Goal: Navigation & Orientation: Find specific page/section

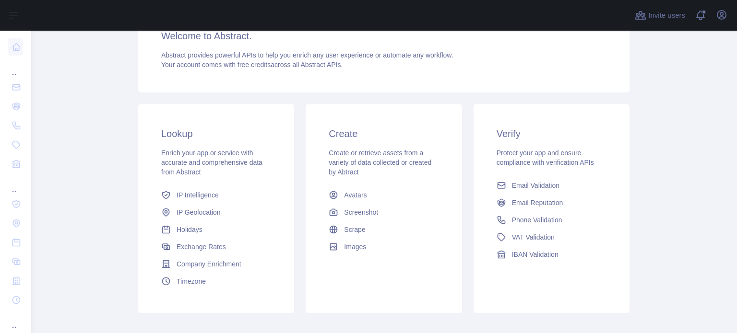
scroll to position [96, 0]
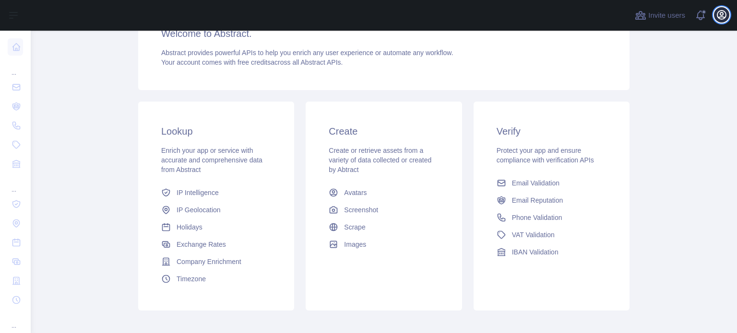
click at [726, 15] on icon "button" at bounding box center [721, 15] width 9 height 9
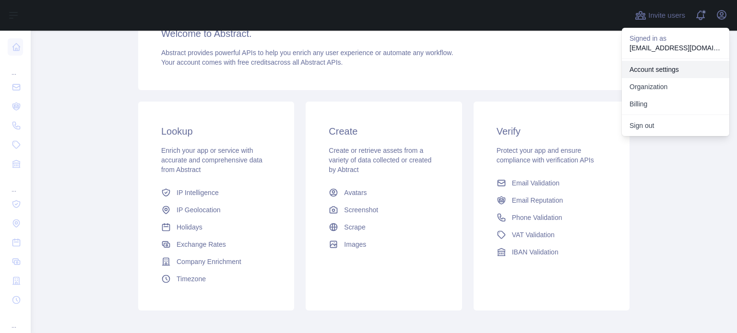
click at [658, 71] on link "Account settings" at bounding box center [675, 69] width 107 height 17
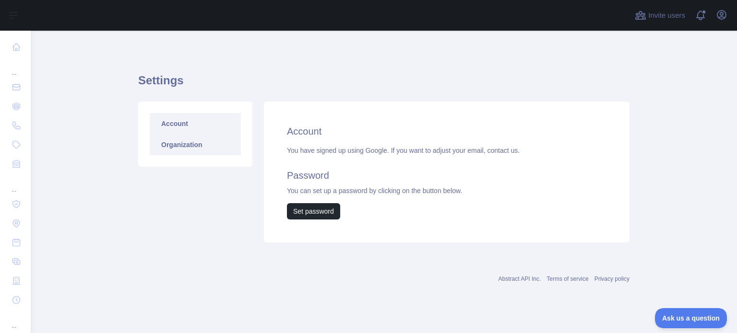
click at [200, 142] on link "Organization" at bounding box center [195, 144] width 91 height 21
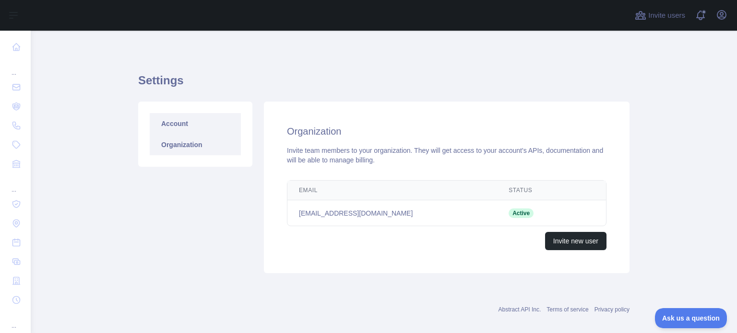
click at [168, 122] on link "Account" at bounding box center [195, 123] width 91 height 21
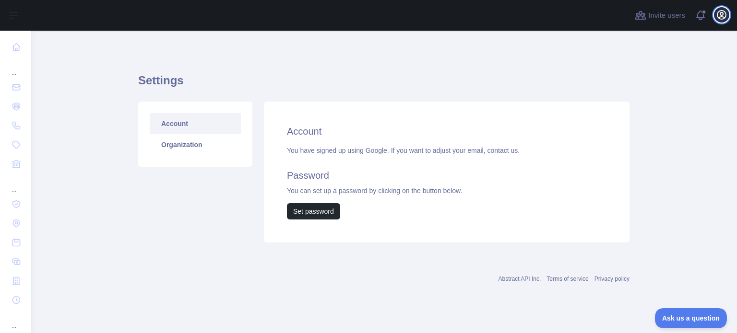
click at [718, 13] on icon "button" at bounding box center [722, 15] width 12 height 12
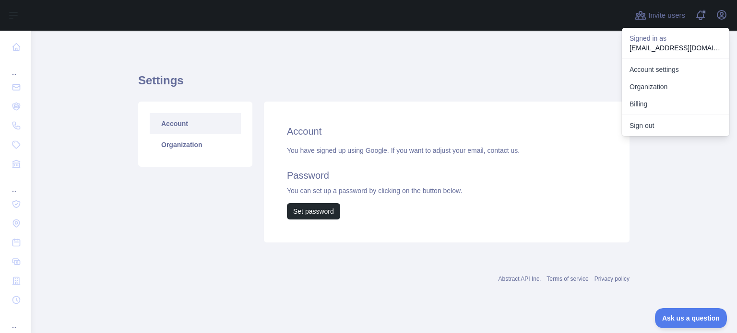
click at [423, 55] on div "Settings Account Organization Account You have signed up using Google. If you w…" at bounding box center [383, 155] width 491 height 202
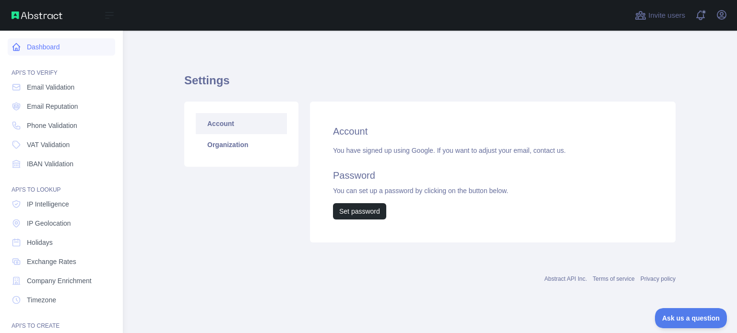
click at [66, 49] on link "Dashboard" at bounding box center [61, 46] width 107 height 17
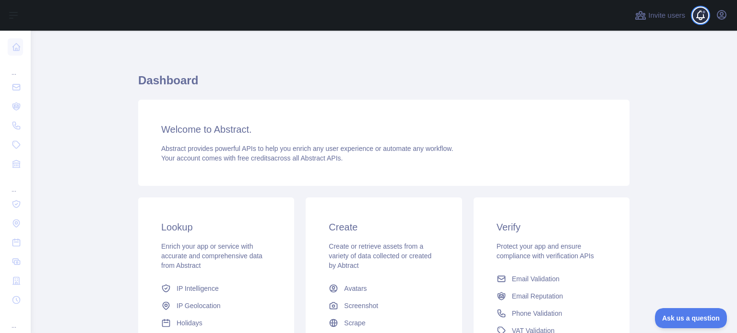
click at [706, 16] on span at bounding box center [704, 15] width 19 height 31
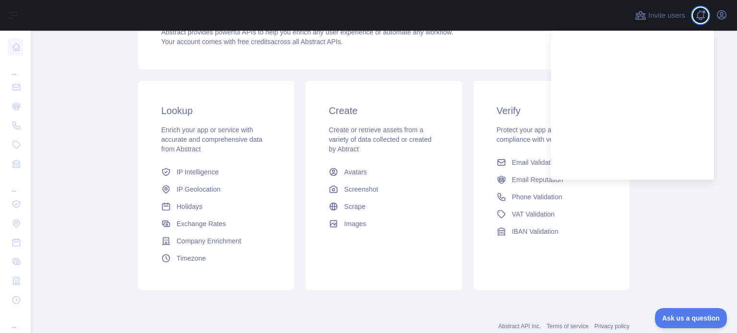
scroll to position [144, 0]
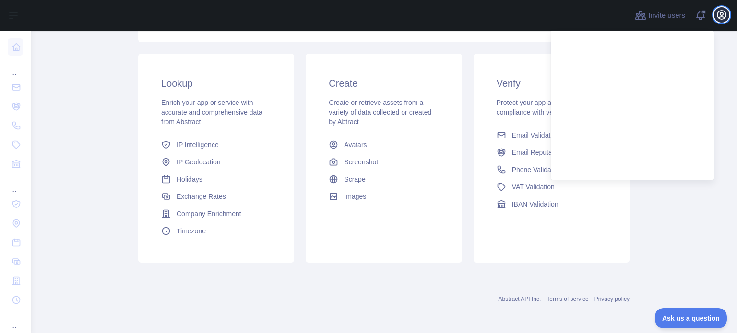
click at [727, 12] on button "Open user menu" at bounding box center [721, 14] width 15 height 15
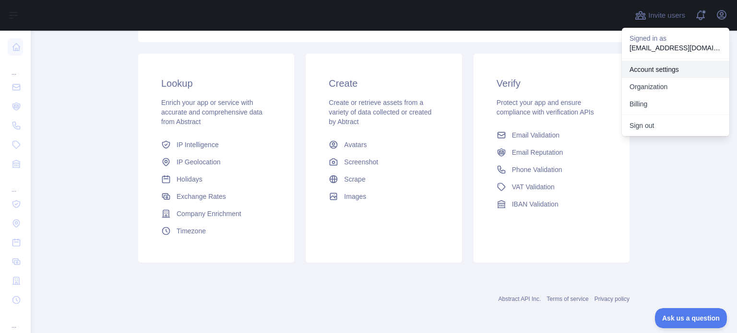
click at [681, 76] on link "Account settings" at bounding box center [675, 69] width 107 height 17
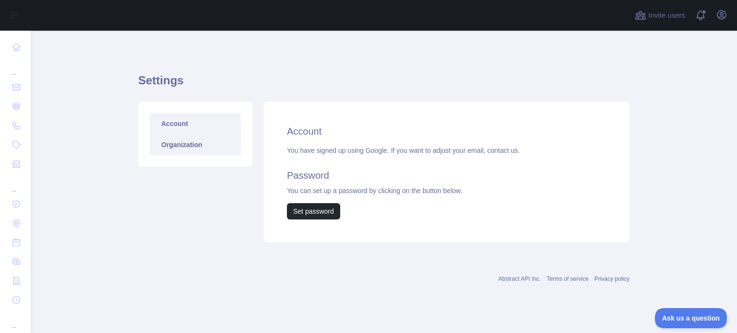
click at [193, 153] on link "Organization" at bounding box center [195, 144] width 91 height 21
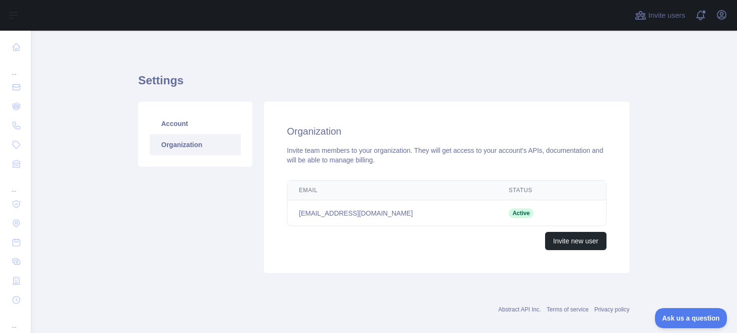
click at [330, 206] on td "[EMAIL_ADDRESS][DOMAIN_NAME]" at bounding box center [392, 213] width 210 height 26
click at [188, 128] on link "Account" at bounding box center [195, 123] width 91 height 21
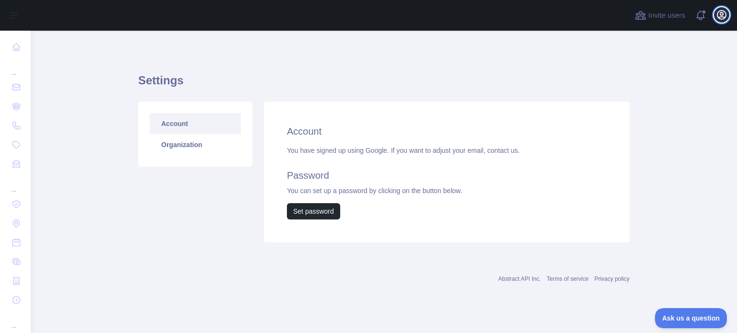
click at [723, 12] on icon "button" at bounding box center [722, 15] width 12 height 12
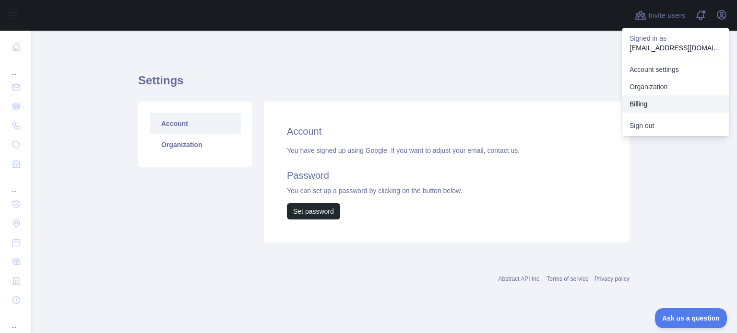
click at [646, 105] on button "Billing" at bounding box center [675, 103] width 107 height 17
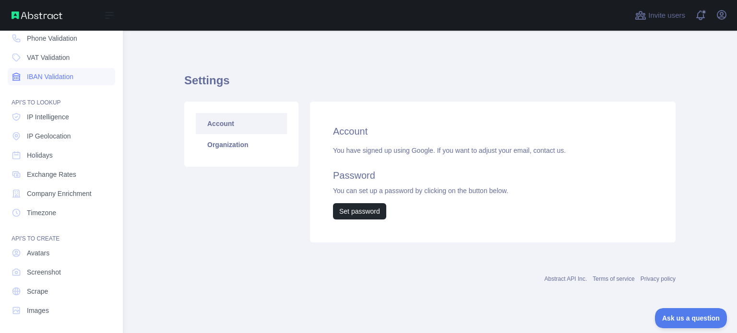
scroll to position [88, 0]
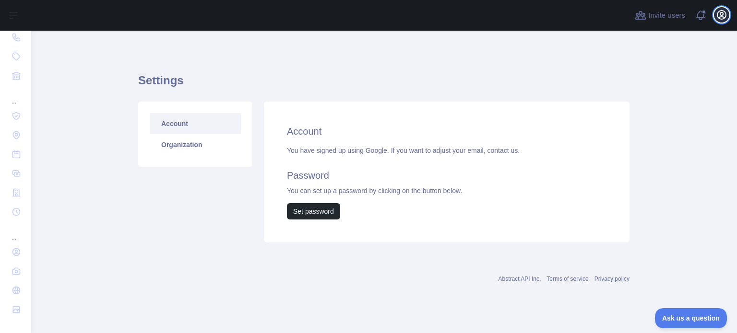
click at [725, 11] on icon "button" at bounding box center [722, 15] width 12 height 12
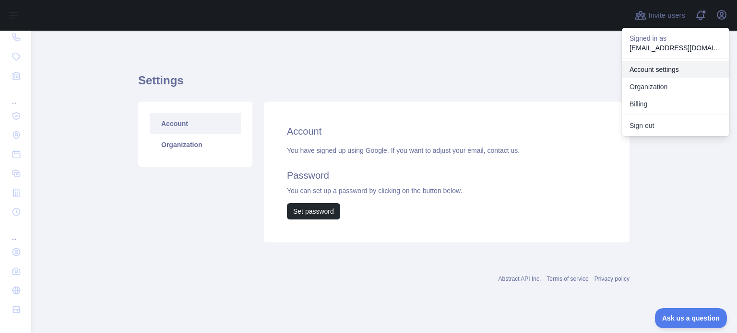
click at [664, 71] on link "Account settings" at bounding box center [675, 69] width 107 height 17
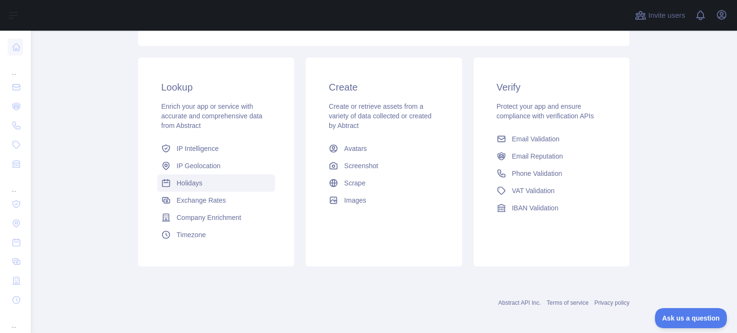
scroll to position [144, 0]
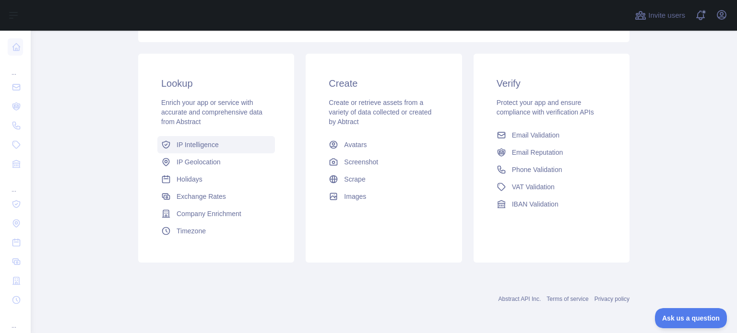
click at [194, 148] on span "IP Intelligence" at bounding box center [198, 145] width 42 height 10
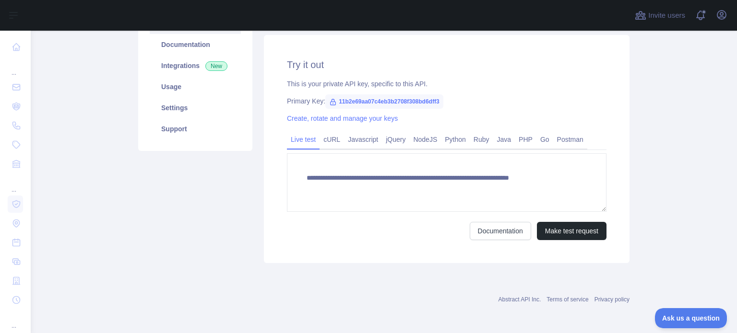
type textarea "**********"
click at [351, 99] on span "11b2e69aa07c4eb3b2708f308bd6dff3" at bounding box center [384, 101] width 118 height 14
copy span "11b2e69aa07c4eb3b2708f308bd6dff3"
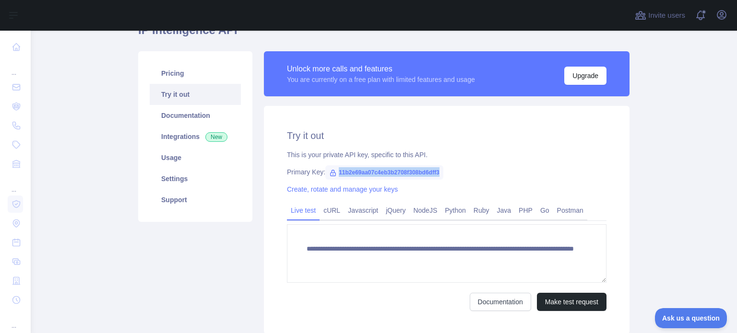
scroll to position [0, 0]
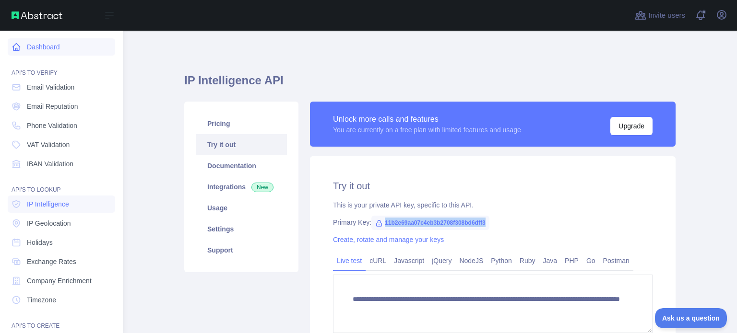
click at [13, 48] on icon at bounding box center [16, 47] width 7 height 7
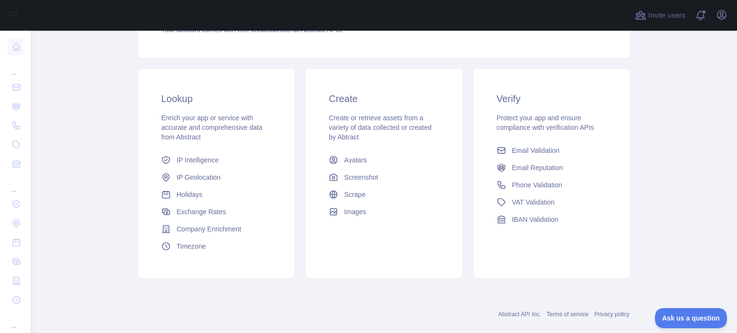
scroll to position [144, 0]
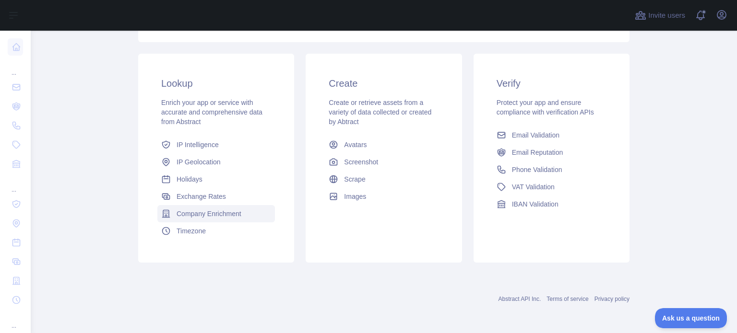
click at [196, 216] on span "Company Enrichment" at bounding box center [209, 214] width 65 height 10
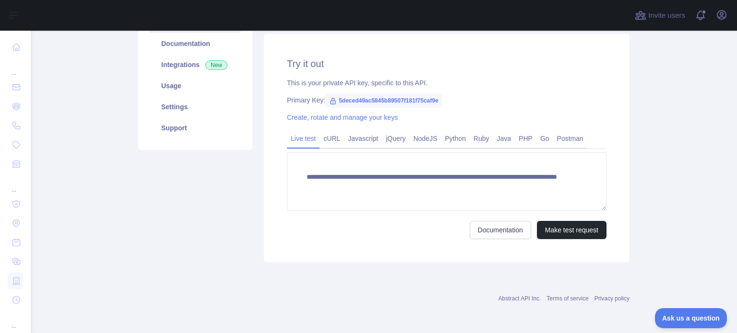
scroll to position [121, 0]
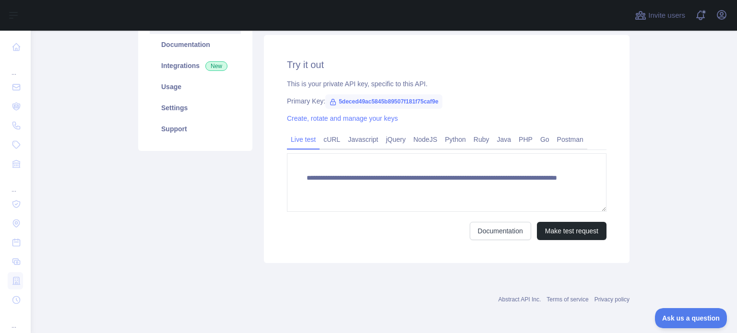
click at [349, 104] on span "5deced49ac5845b89507f181f75caf9e" at bounding box center [383, 101] width 117 height 14
copy span "5deced49ac5845b89507f181f75caf9e"
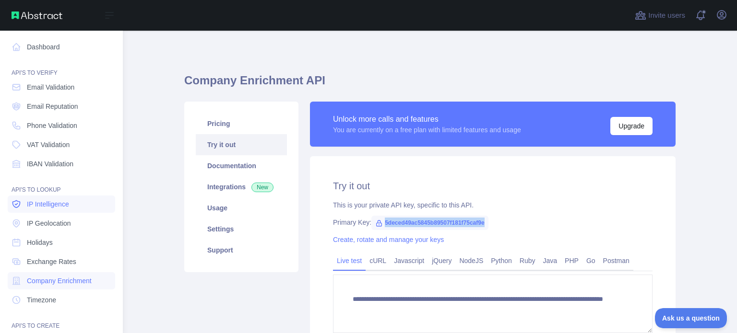
click at [63, 198] on link "IP Intelligence" at bounding box center [61, 204] width 107 height 17
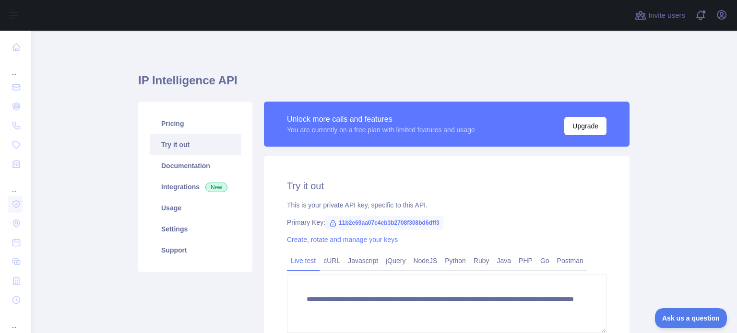
click at [379, 216] on span "11b2e69aa07c4eb3b2708f308bd6dff3" at bounding box center [384, 223] width 118 height 14
copy span "11b2e69aa07c4eb3b2708f308bd6dff3"
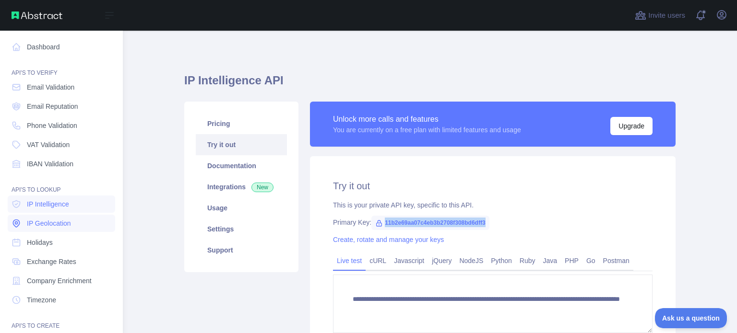
click at [59, 230] on link "IP Geolocation" at bounding box center [61, 223] width 107 height 17
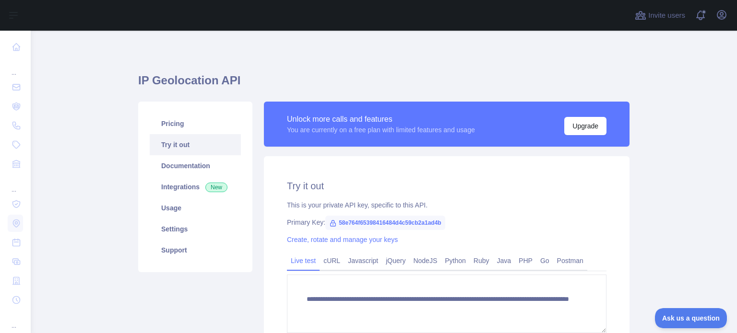
click at [359, 218] on span "58e764f65398416484d4c59cb2a1ad4b" at bounding box center [385, 223] width 120 height 14
copy span "58e764f65398416484d4c59cb2a1ad4b"
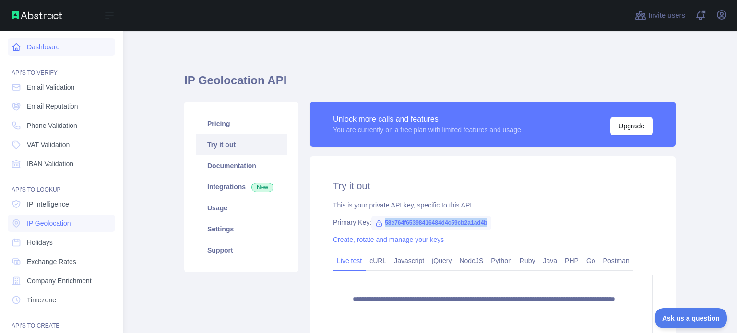
click at [17, 53] on link "Dashboard" at bounding box center [61, 46] width 107 height 17
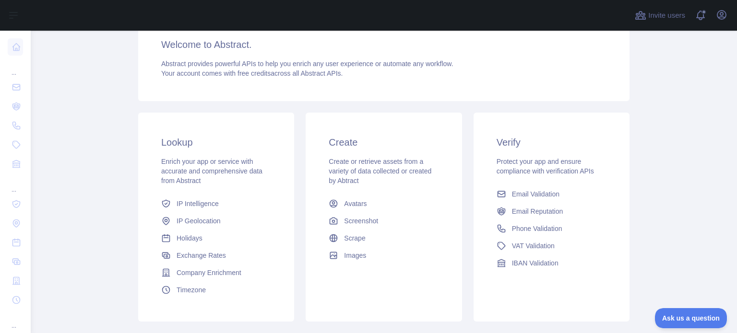
scroll to position [96, 0]
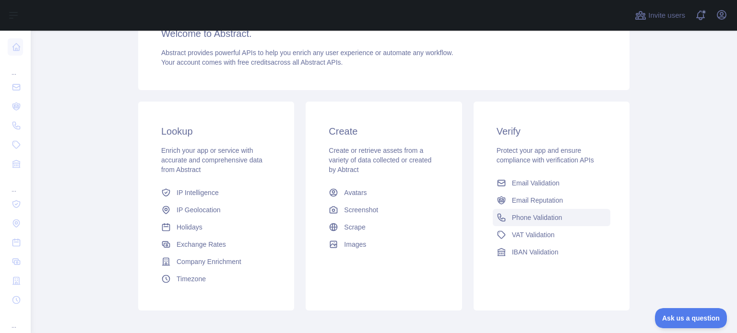
click at [512, 219] on span "Phone Validation" at bounding box center [537, 218] width 50 height 10
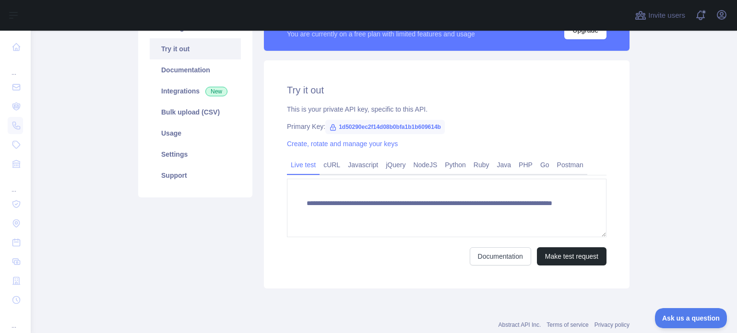
click at [384, 125] on span "1d50290ec2f14d08b0bfa1b1b609614b" at bounding box center [384, 127] width 119 height 14
copy span "1d50290ec2f14d08b0bfa1b1b609614b"
